Goal: Find specific page/section: Find specific page/section

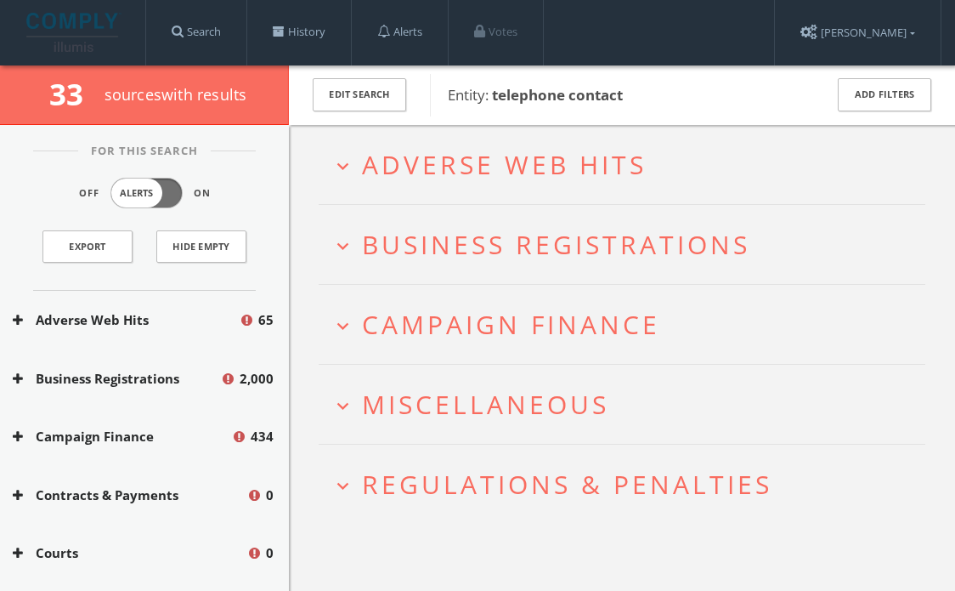
click at [422, 406] on span "Miscellaneous" at bounding box center [485, 404] width 247 height 35
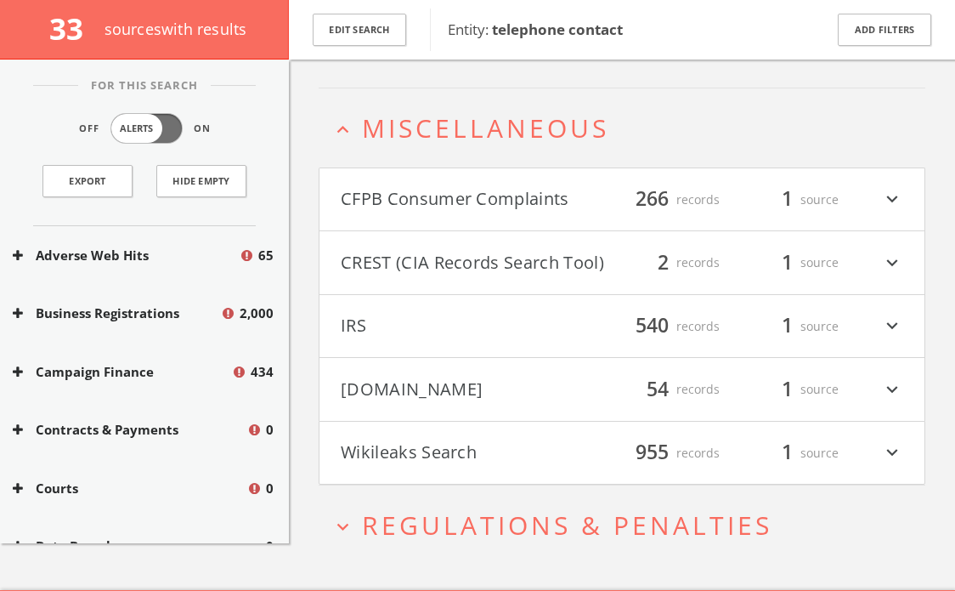
scroll to position [305, 0]
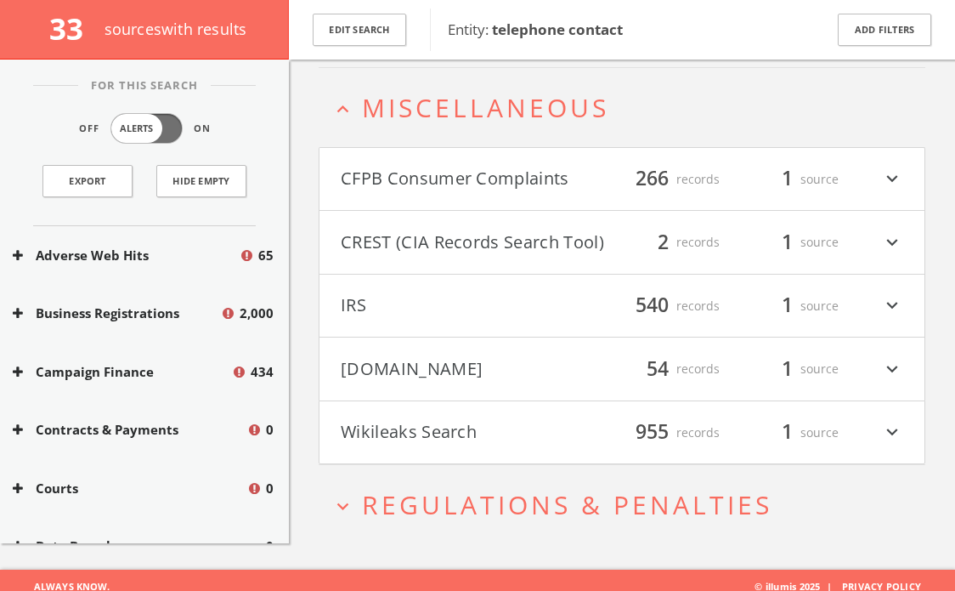
click at [424, 412] on h4 "Wikileaks Search filter_list 955 records 1 source expand_more" at bounding box center [622, 432] width 605 height 63
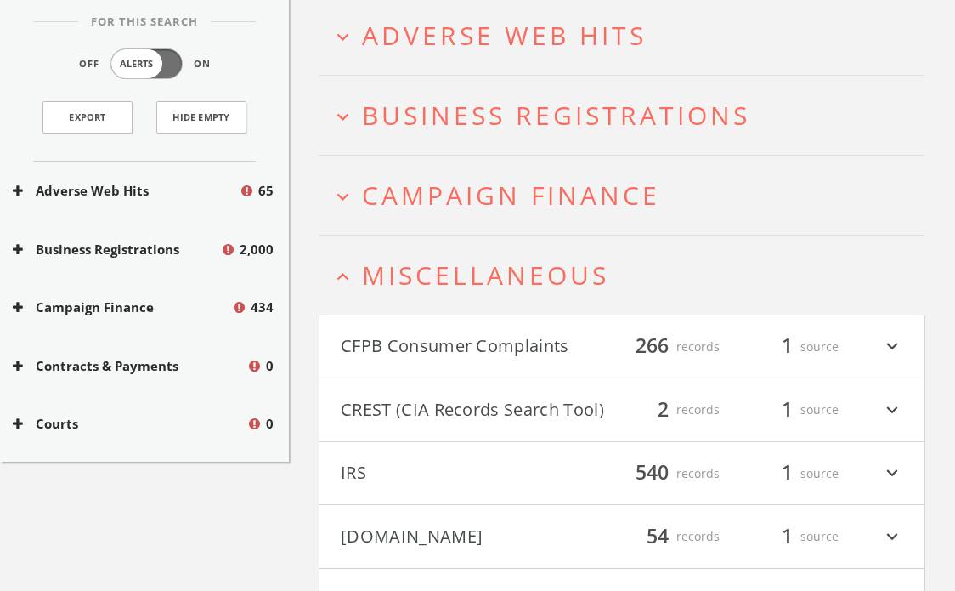
scroll to position [0, 0]
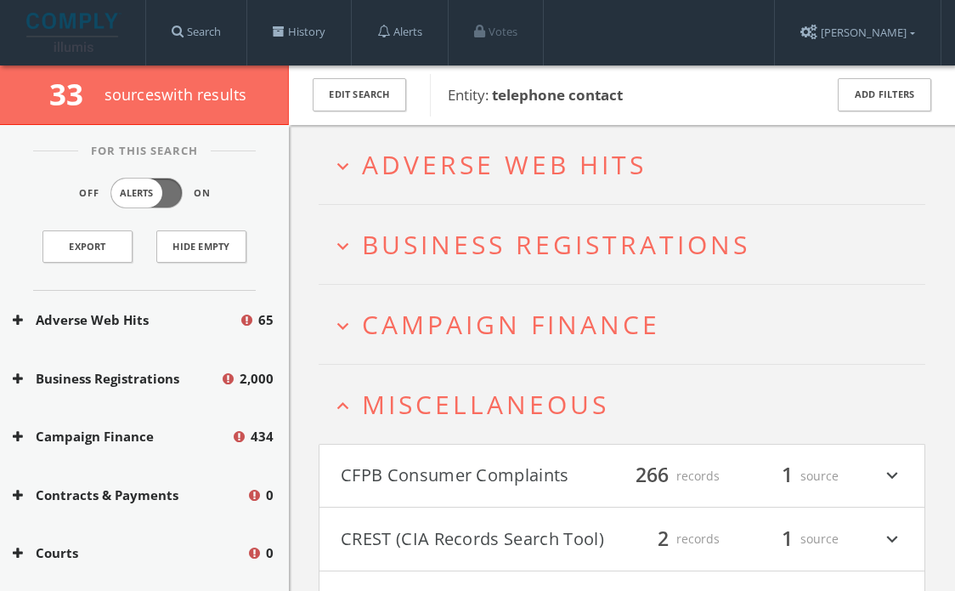
click at [412, 326] on span "Campaign Finance" at bounding box center [511, 324] width 298 height 35
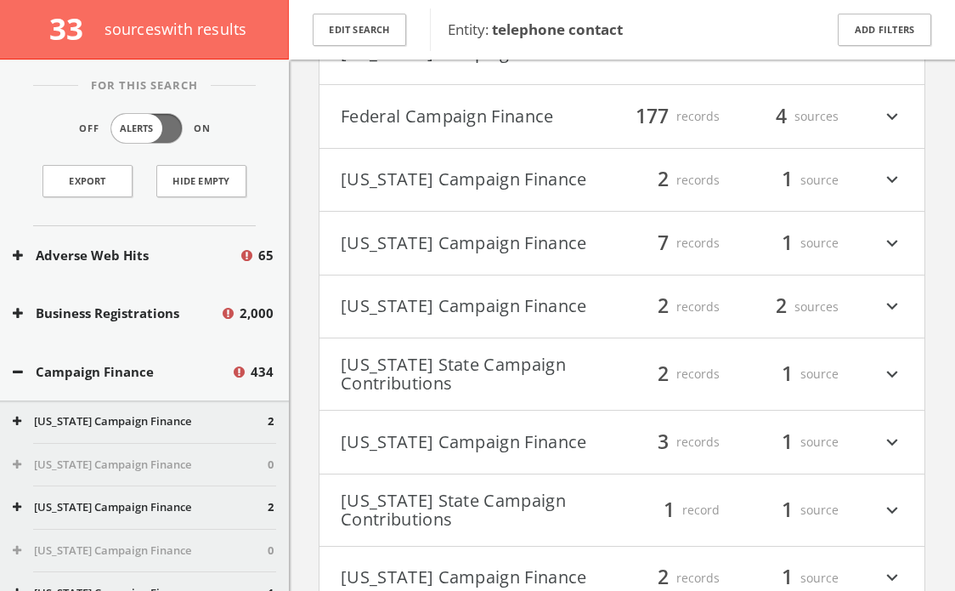
click at [415, 368] on button "[US_STATE] State Campaign Contributions" at bounding box center [475, 373] width 269 height 37
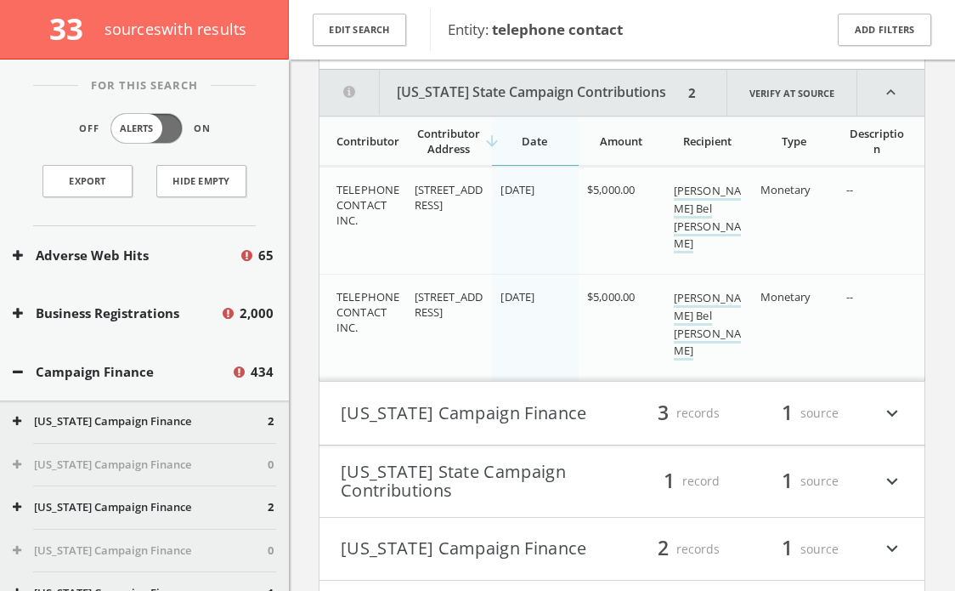
scroll to position [828, 0]
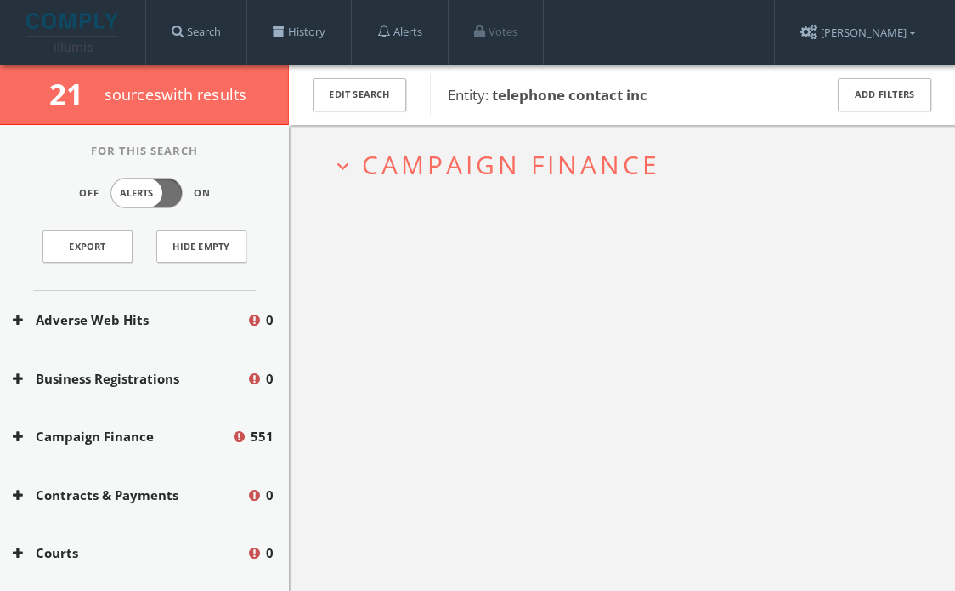
click at [479, 174] on span "Campaign Finance" at bounding box center [511, 164] width 298 height 35
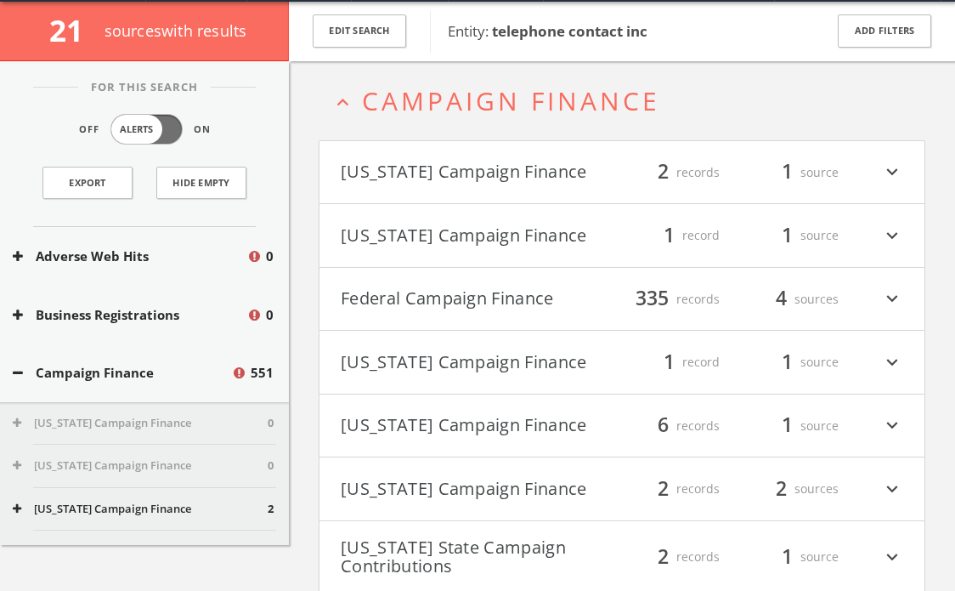
scroll to position [65, 0]
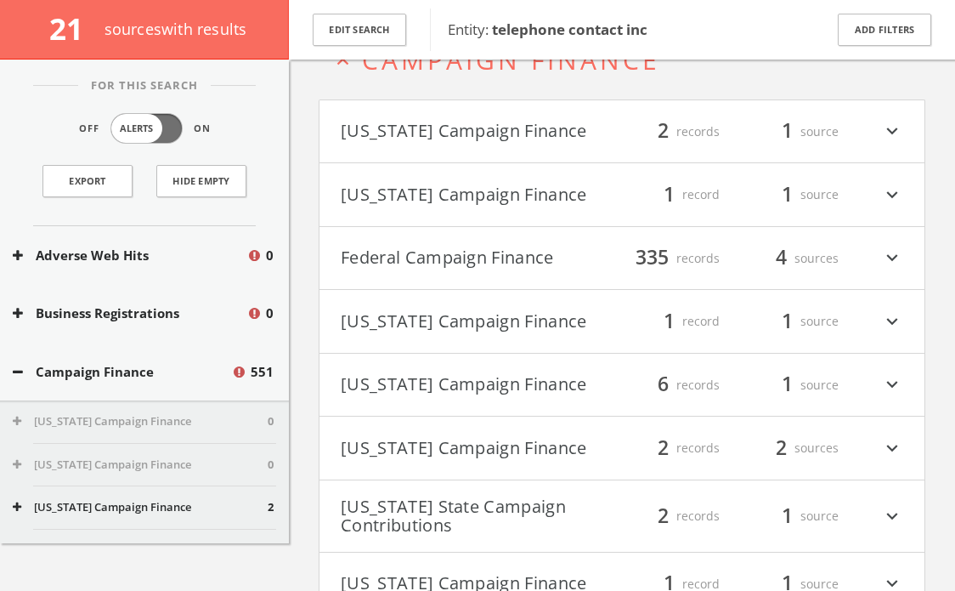
click at [412, 497] on button "[US_STATE] State Campaign Contributions" at bounding box center [475, 515] width 269 height 37
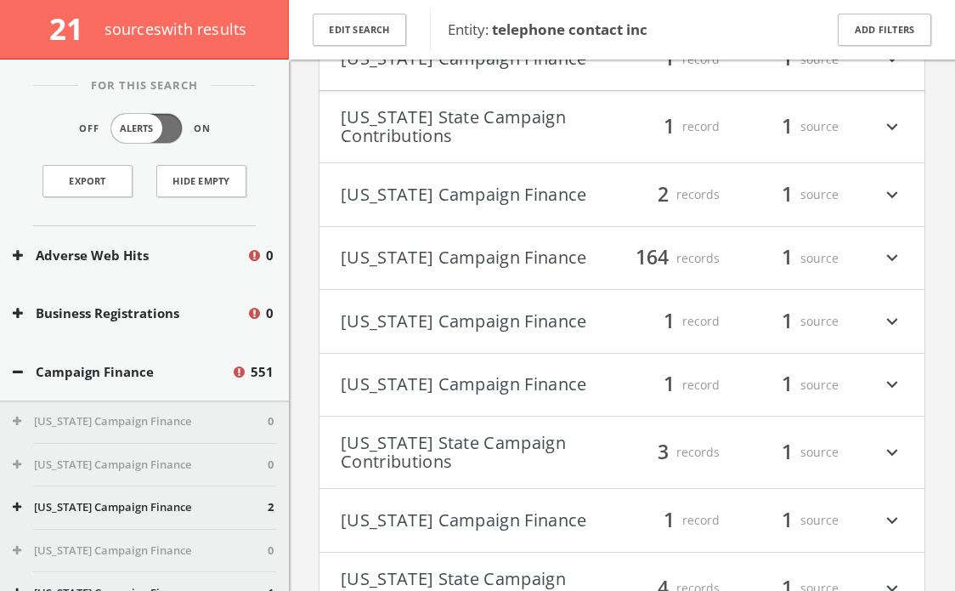
scroll to position [1114, 0]
